Goal: Information Seeking & Learning: Learn about a topic

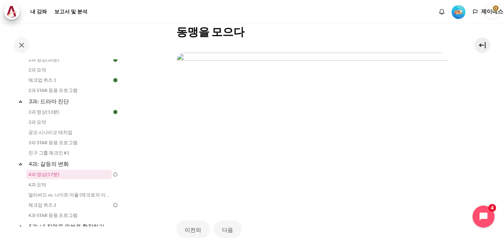
scroll to position [187, 0]
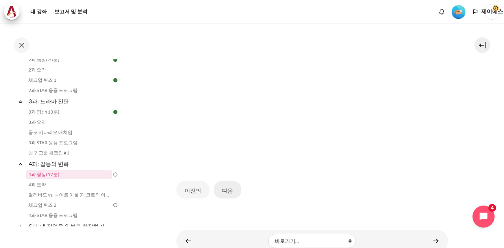
click at [224, 187] on font "다음" at bounding box center [227, 190] width 11 height 7
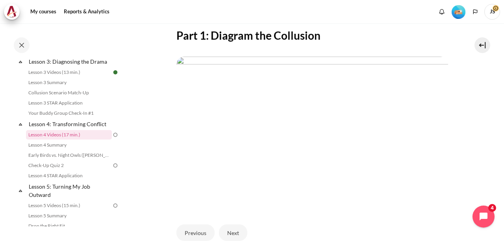
scroll to position [157, 0]
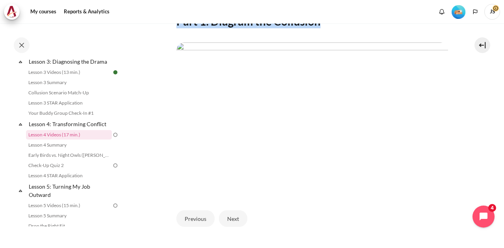
drag, startPoint x: 322, startPoint y: 38, endPoint x: 175, endPoint y: 39, distance: 146.4
click at [175, 39] on section "My courses KR B2 Lesson 4: Transforming Conflict Lesson 4 Videos (17 min.) Less…" at bounding box center [312, 73] width 372 height 415
copy h2 "Part 1: Diagram the Collusion"
click at [415, 66] on img "Content" at bounding box center [312, 119] width 272 height 153
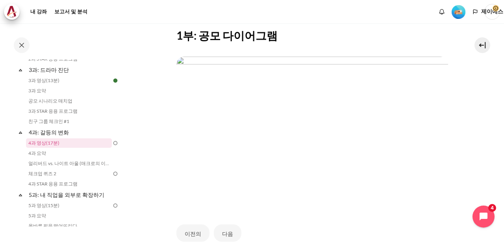
scroll to position [236, 0]
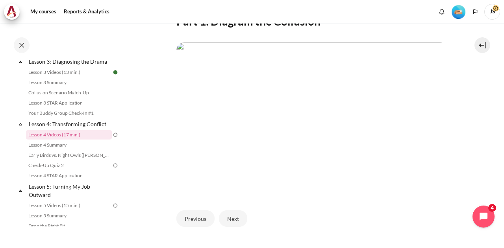
click at [324, 28] on h2 "Part 1: Diagram the Collusion" at bounding box center [312, 21] width 272 height 14
click at [331, 28] on h2 "Part 1: Diagram the Collusion" at bounding box center [312, 21] width 272 height 14
drag, startPoint x: 329, startPoint y: 41, endPoint x: 170, endPoint y: 37, distance: 159.1
click at [170, 37] on section "My courses KR B2 Lesson 4: Transforming Conflict Lesson 4 Videos (17 min.) Less…" at bounding box center [312, 73] width 372 height 415
copy h2 "Part 1: Diagram the Collusion"
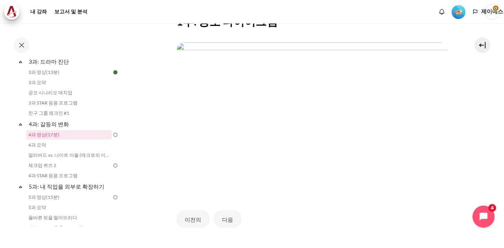
scroll to position [228, 0]
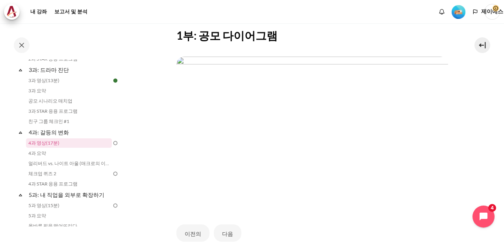
drag, startPoint x: 438, startPoint y: 225, endPoint x: 444, endPoint y: 207, distance: 19.3
click at [438, 225] on div "이전의 다음" at bounding box center [312, 233] width 272 height 33
click at [227, 229] on font "다음" at bounding box center [227, 233] width 11 height 9
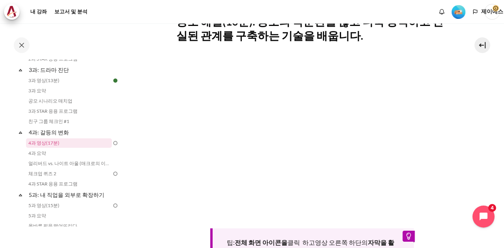
scroll to position [276, 0]
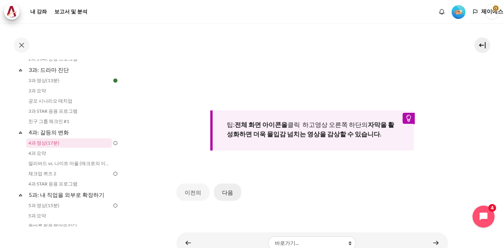
click at [227, 189] on font "다음" at bounding box center [227, 192] width 11 height 7
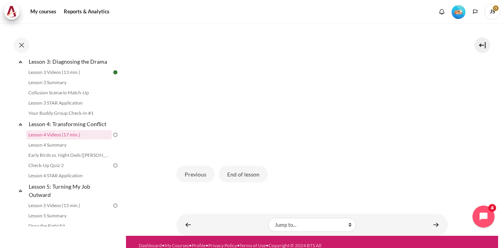
scroll to position [228, 0]
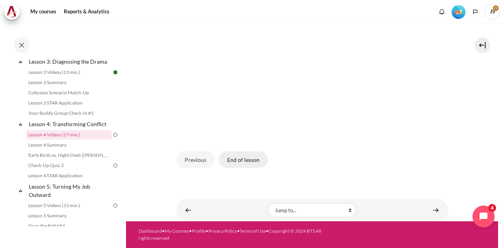
click at [231, 159] on button "End of lesson" at bounding box center [243, 160] width 49 height 17
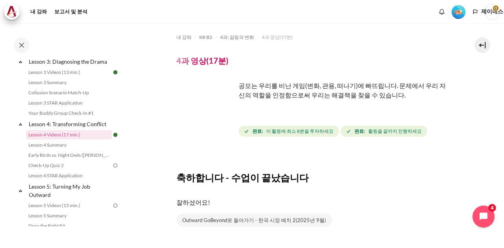
scroll to position [228, 0]
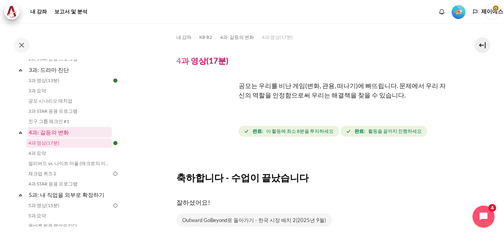
click at [57, 134] on font "4과: 갈등의 변화" at bounding box center [49, 132] width 40 height 7
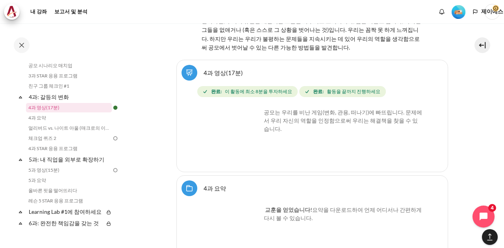
scroll to position [3534, 0]
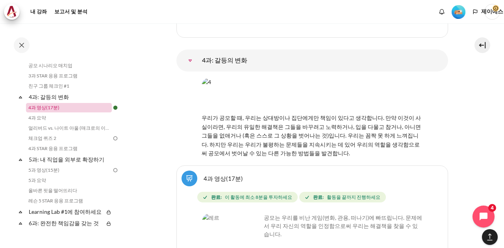
click at [48, 107] on font "4과 영상(17분)" at bounding box center [43, 108] width 31 height 6
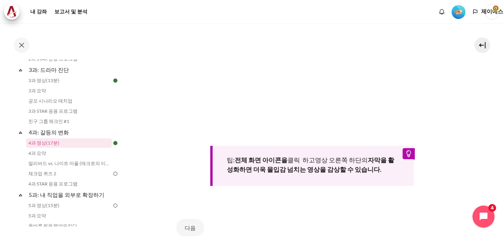
scroll to position [276, 0]
